Goal: Use online tool/utility

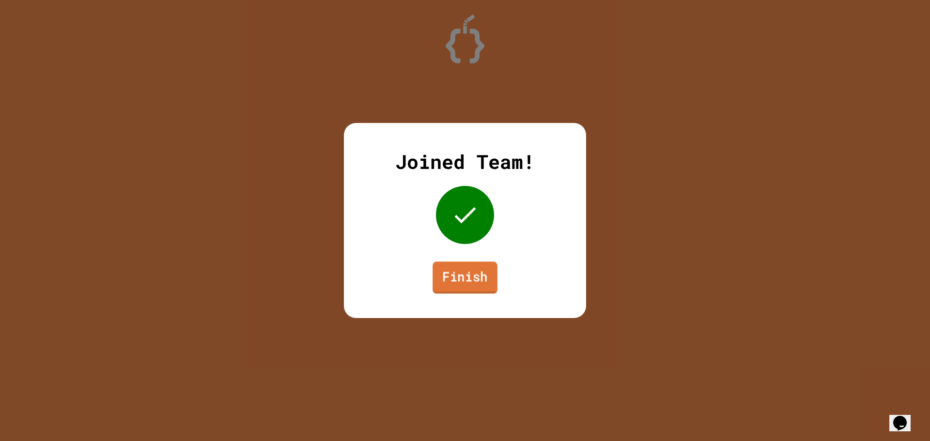
click at [472, 284] on link "Finish" at bounding box center [465, 278] width 65 height 32
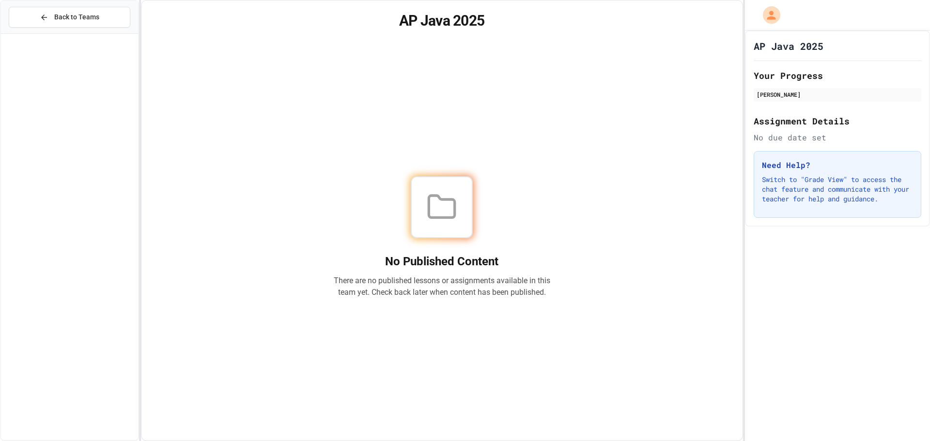
click at [758, 45] on h1 "AP Java 2025" at bounding box center [789, 46] width 70 height 14
click at [772, 93] on div "[PERSON_NAME]" at bounding box center [838, 94] width 162 height 9
click at [93, 19] on span "Back to Teams" at bounding box center [76, 17] width 45 height 10
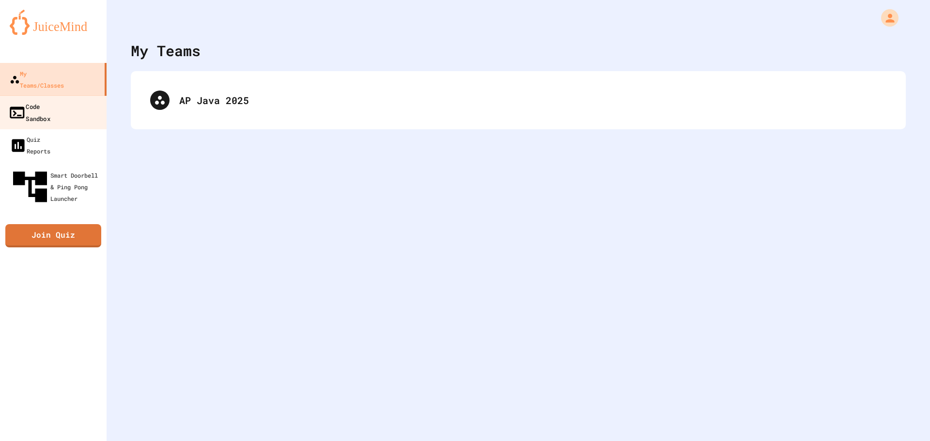
click at [86, 99] on link "Code Sandbox" at bounding box center [54, 112] width 110 height 34
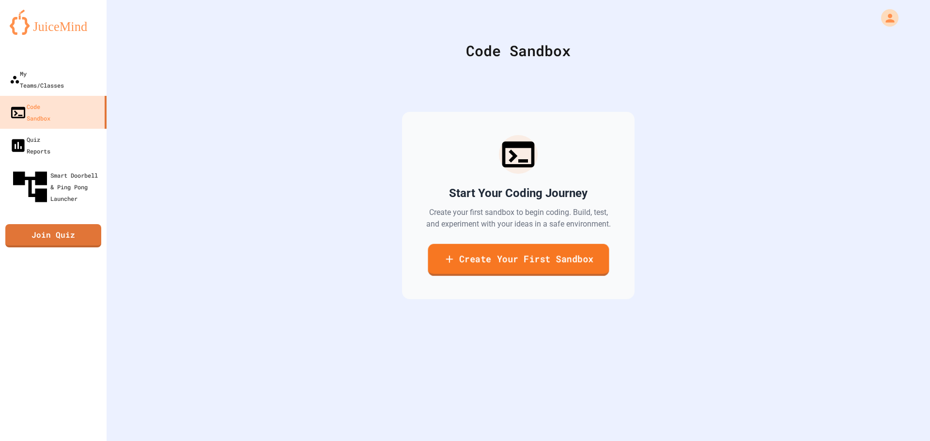
click at [522, 271] on link "Create Your First Sandbox" at bounding box center [518, 260] width 181 height 32
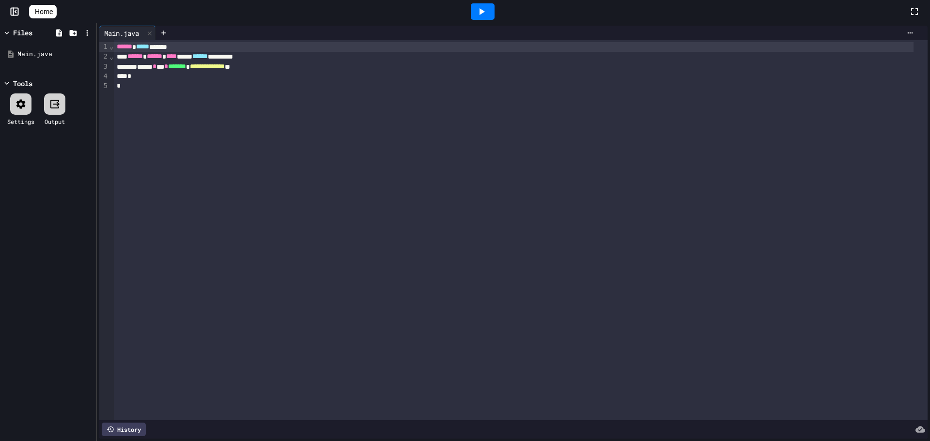
click at [190, 91] on div "*" at bounding box center [514, 86] width 800 height 10
